Goal: Use online tool/utility

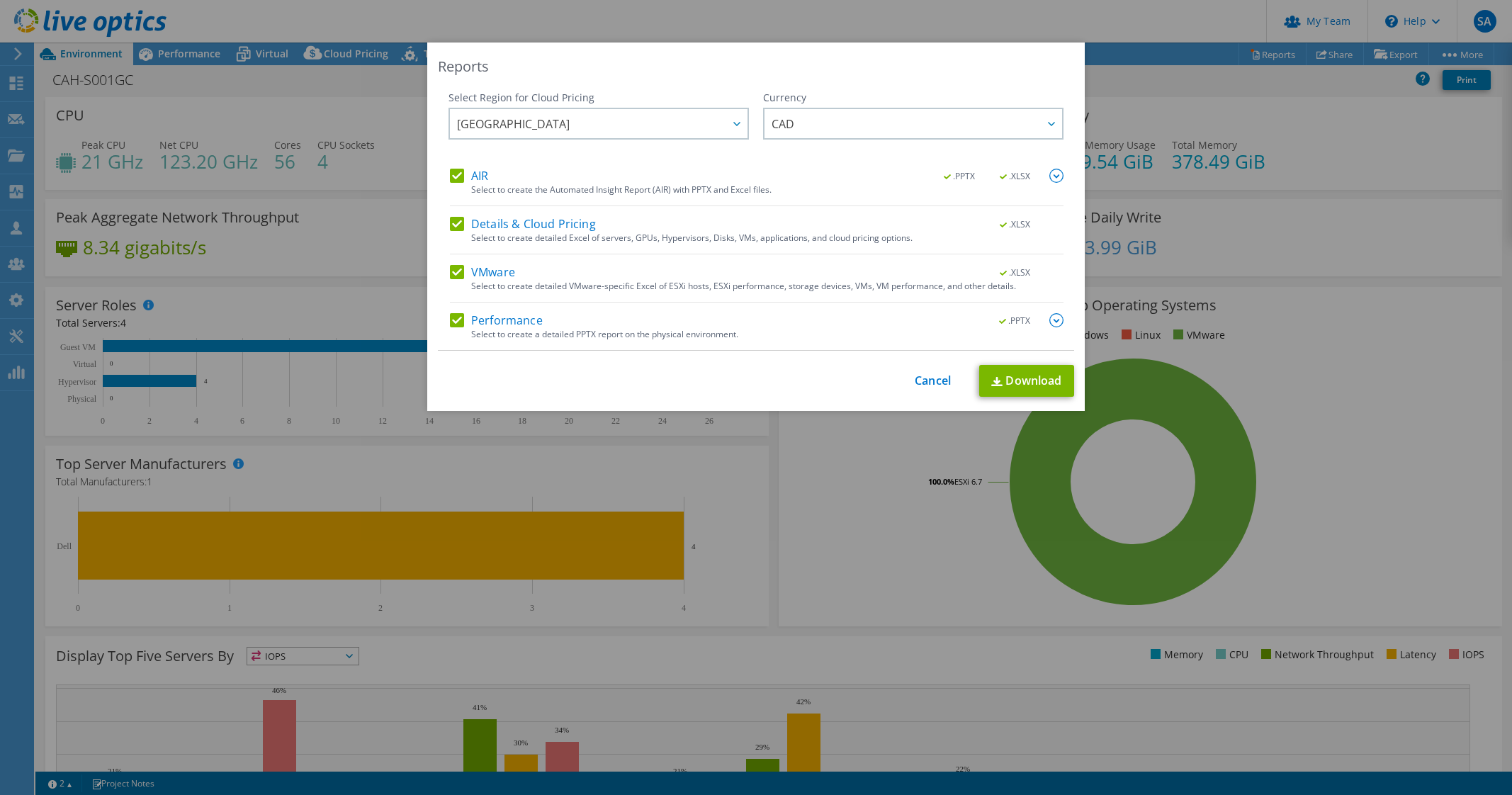
select select "[GEOGRAPHIC_DATA]"
select select "CAD"
